Goal: Check status

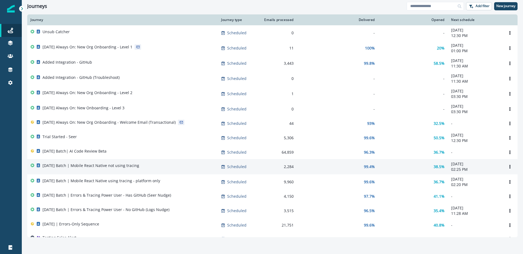
scroll to position [4, 0]
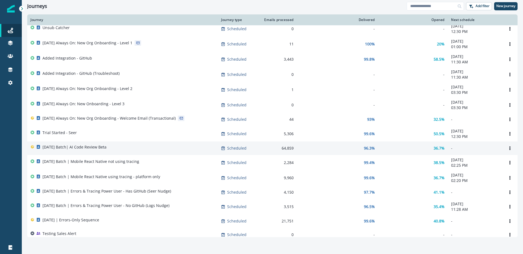
click at [168, 151] on div "[DATE] Batch| AI Code Review Beta" at bounding box center [123, 149] width 184 height 8
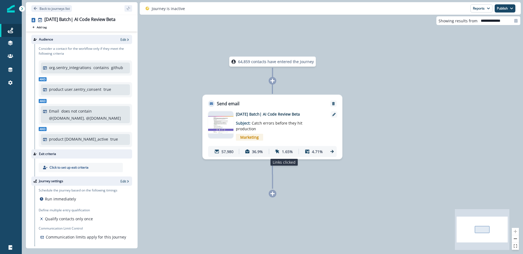
click at [286, 151] on p "1.65%" at bounding box center [287, 152] width 11 height 6
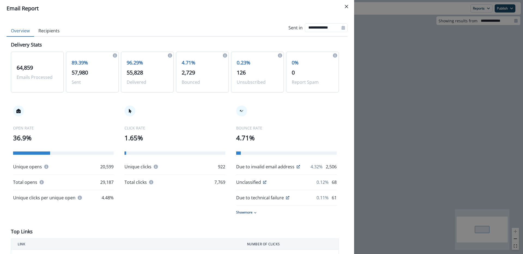
click at [388, 149] on div "**********" at bounding box center [261, 127] width 523 height 254
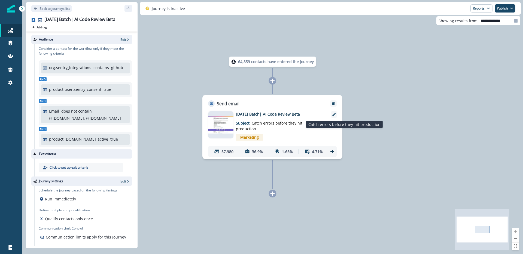
click at [300, 129] on p "Subject: Catch errors before they hit production" at bounding box center [270, 124] width 68 height 15
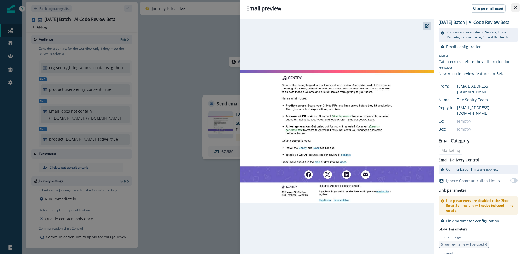
click at [514, 7] on icon "Close" at bounding box center [515, 7] width 3 height 3
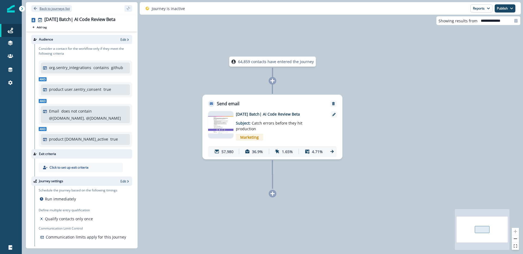
click at [44, 11] on button "Back to journeys list" at bounding box center [51, 8] width 41 height 7
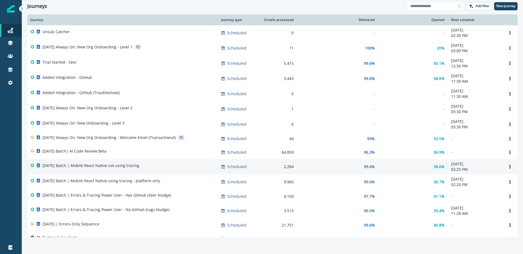
click at [425, 163] on td "38.6%" at bounding box center [413, 166] width 70 height 15
